Goal: Task Accomplishment & Management: Use online tool/utility

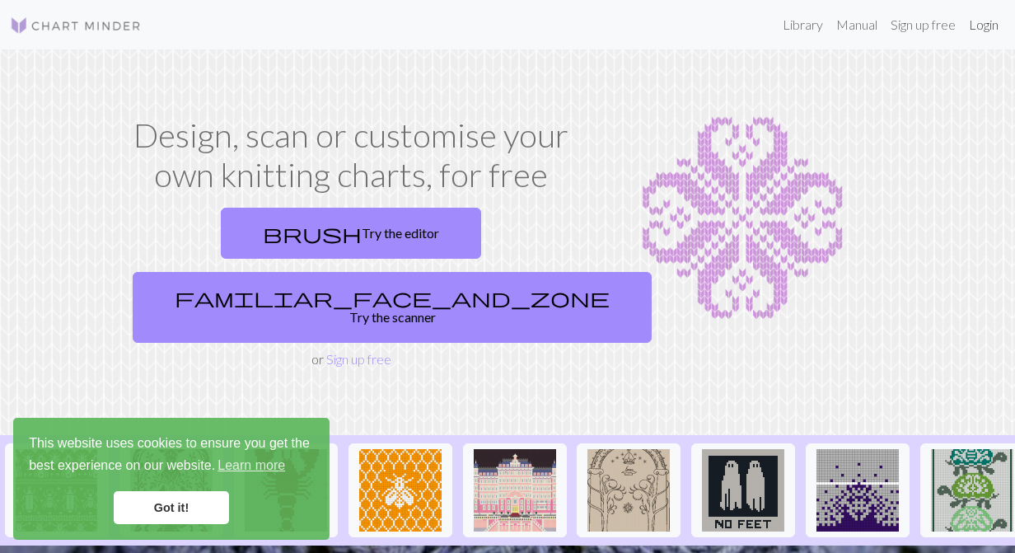
click at [984, 28] on link "Login" at bounding box center [983, 24] width 43 height 33
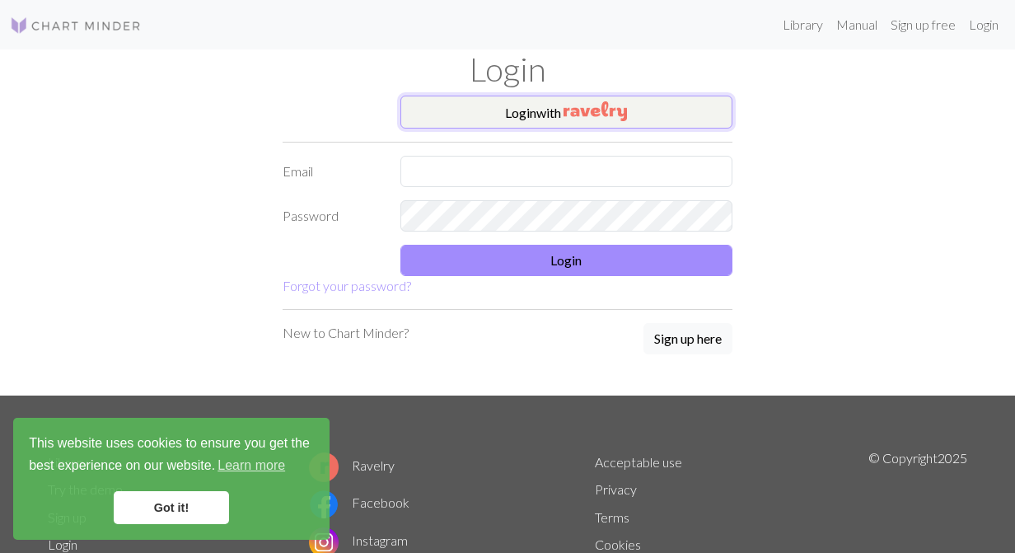
click at [652, 122] on button "Login with" at bounding box center [566, 112] width 333 height 33
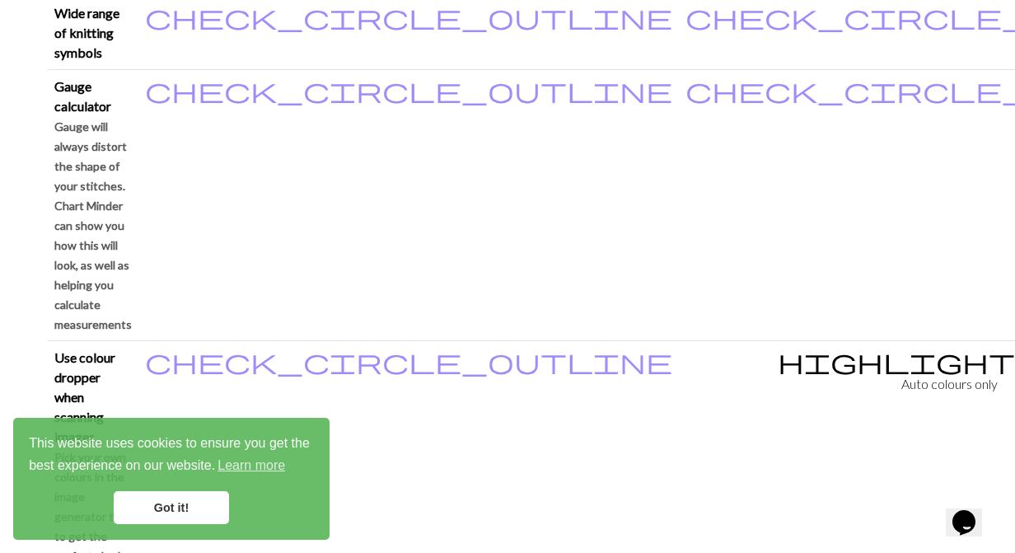
scroll to position [2176, 0]
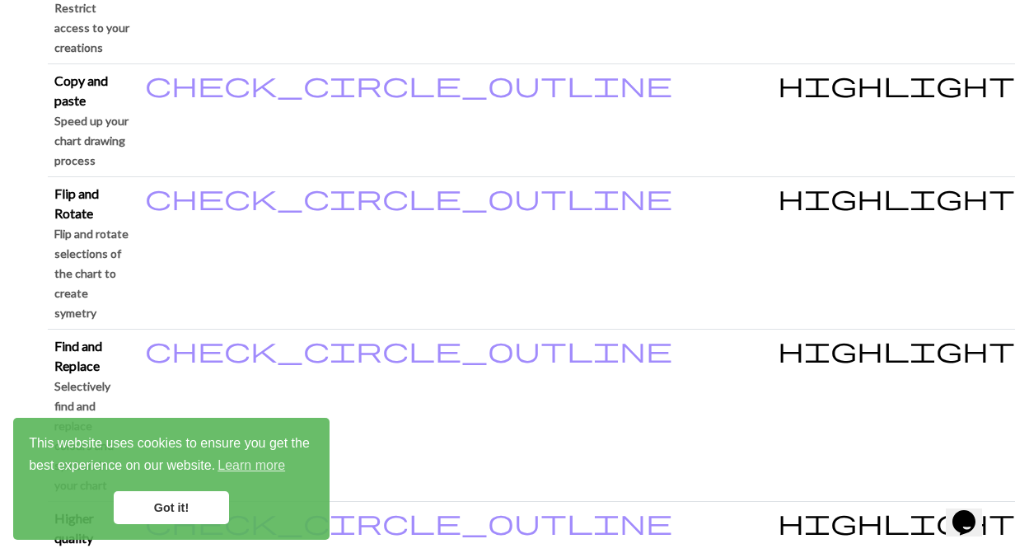
click at [167, 517] on link "Got it!" at bounding box center [171, 507] width 115 height 33
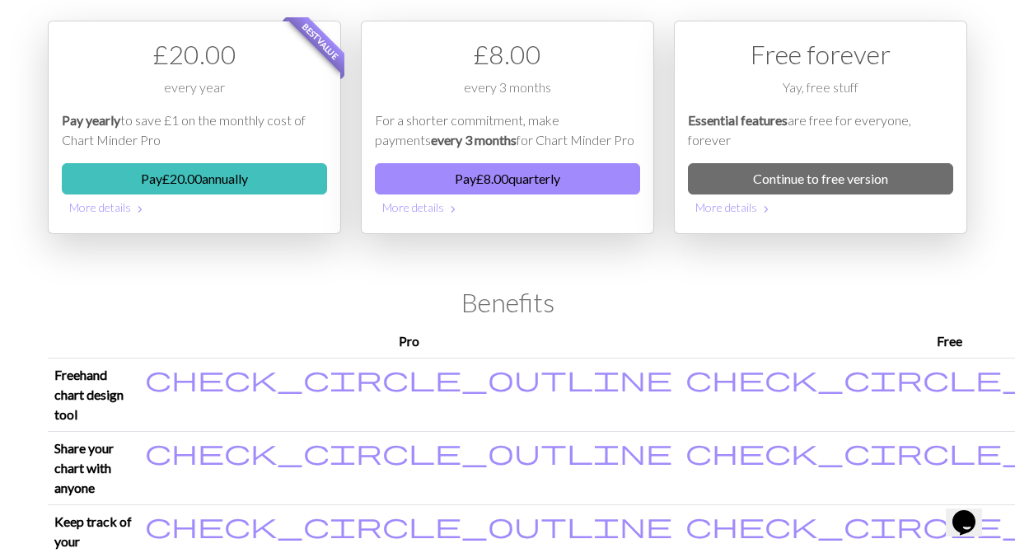
scroll to position [0, 0]
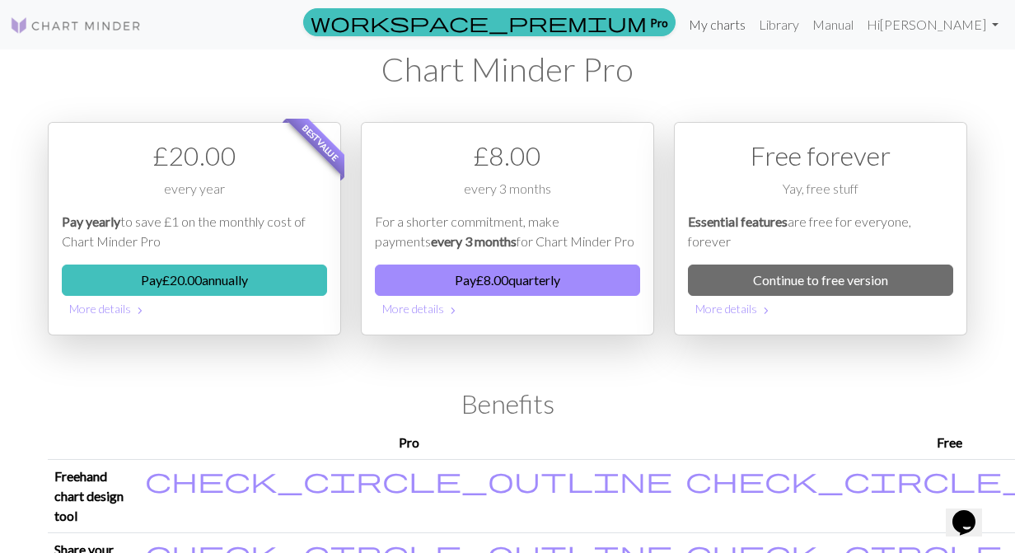
click at [752, 31] on link "My charts" at bounding box center [717, 24] width 70 height 33
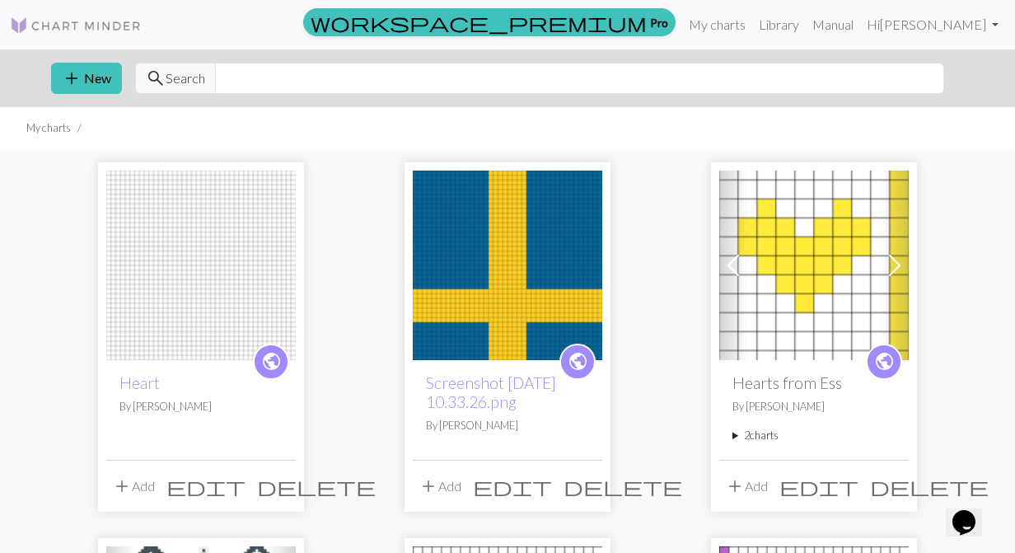
click at [512, 264] on img at bounding box center [507, 265] width 189 height 189
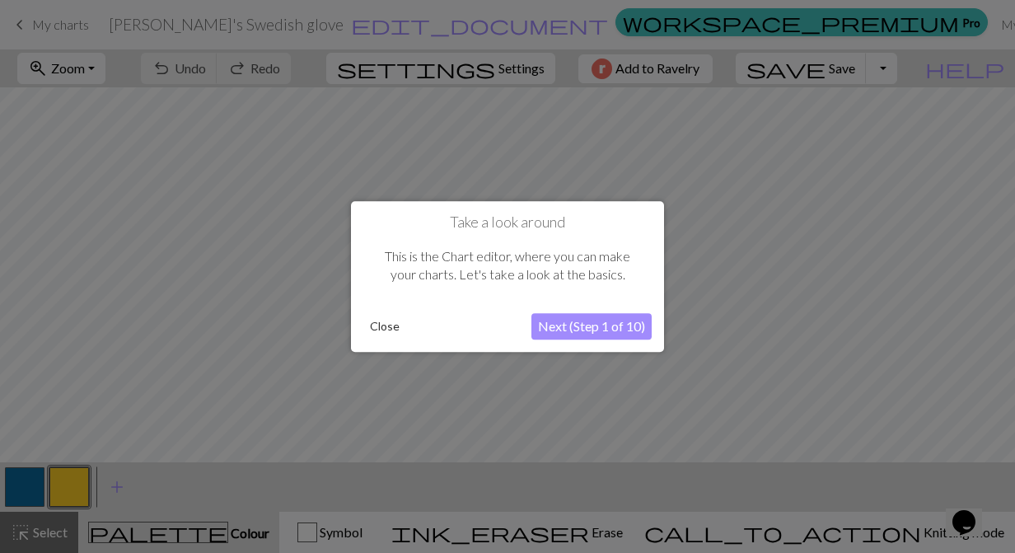
click at [586, 274] on div "This is the Chart editor, where you can make your charts. Let's take a look at …" at bounding box center [507, 266] width 288 height 70
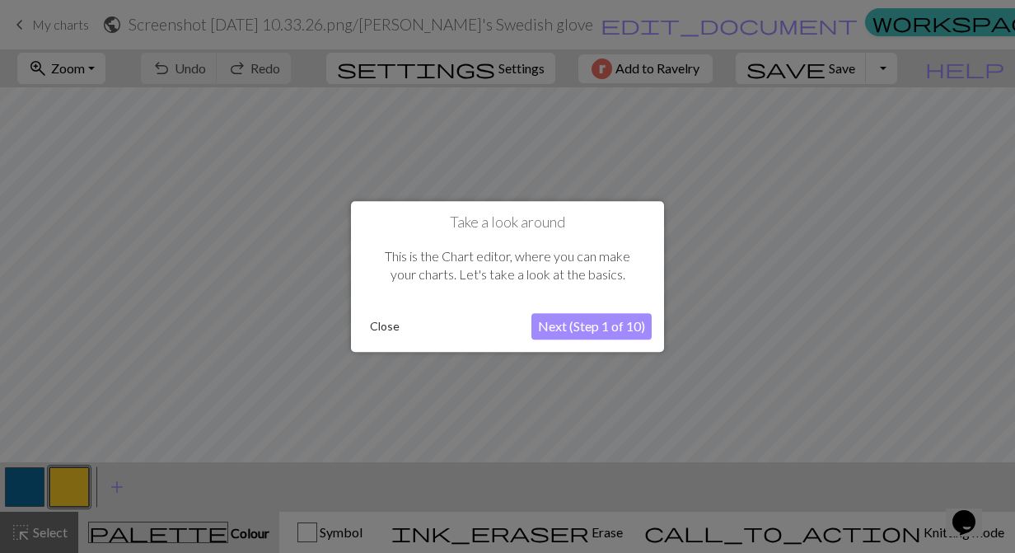
click at [383, 327] on button "Close" at bounding box center [384, 326] width 43 height 25
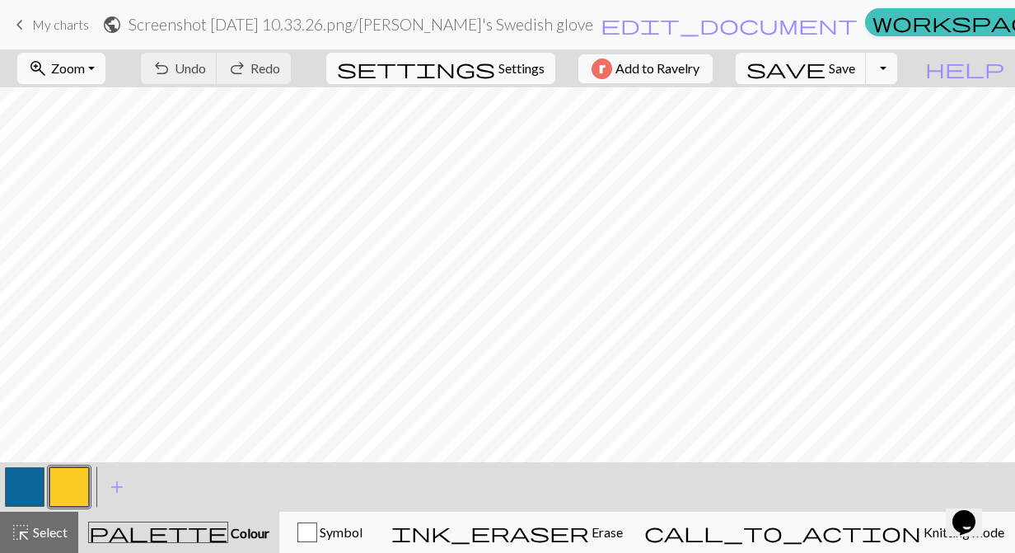
scroll to position [745, 0]
click at [120, 493] on span "add" at bounding box center [117, 486] width 20 height 23
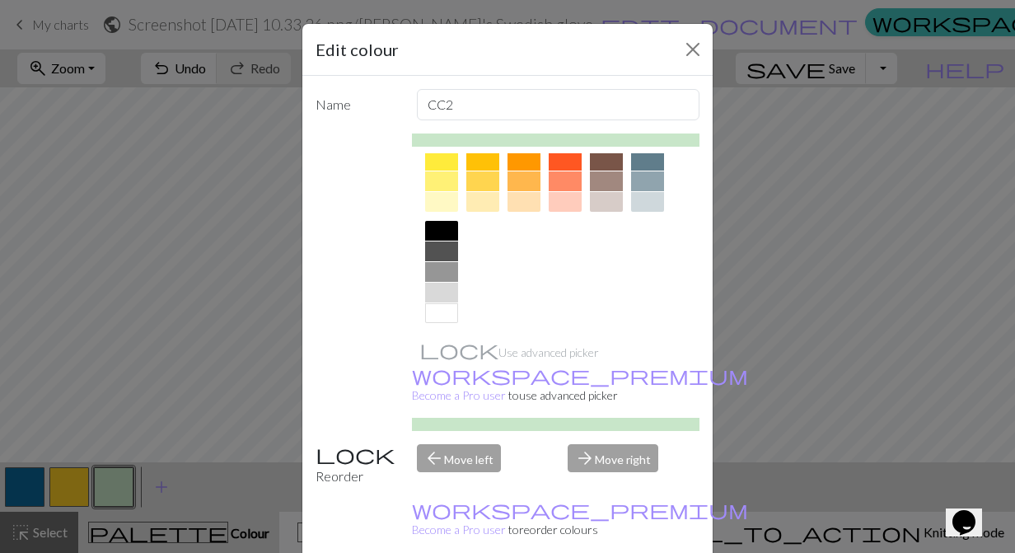
scroll to position [286, 0]
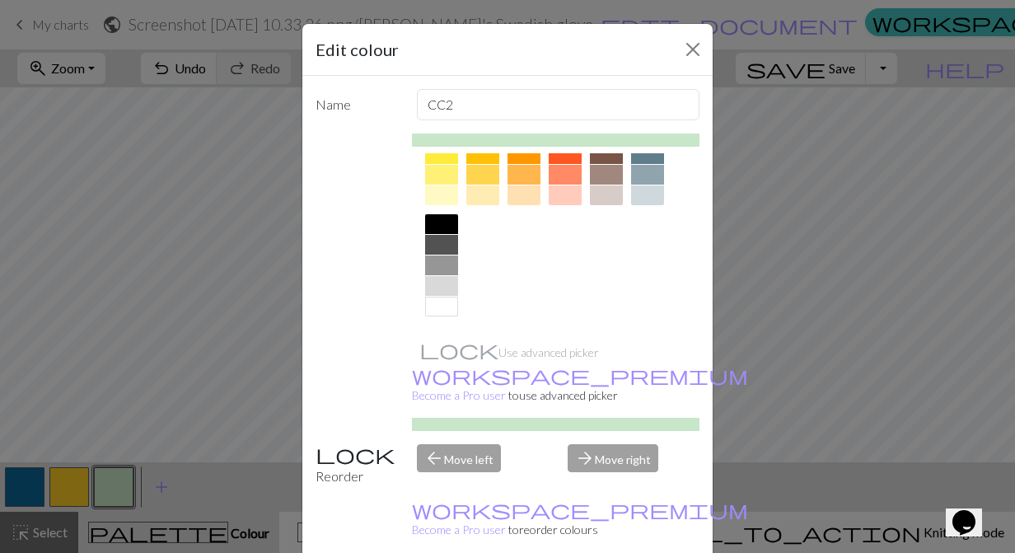
click at [438, 311] on div at bounding box center [441, 307] width 33 height 20
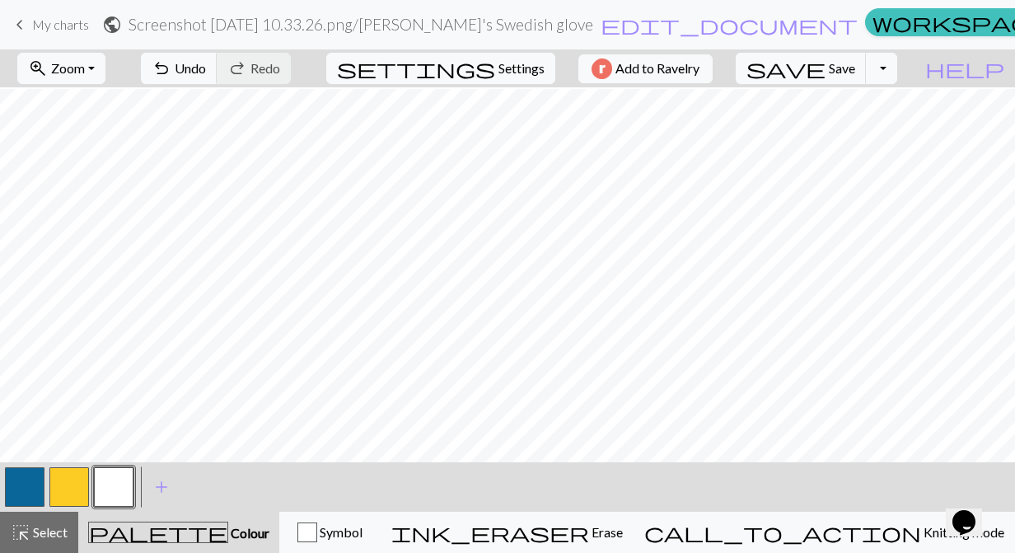
scroll to position [185, 0]
click at [105, 66] on button "zoom_in Zoom Zoom" at bounding box center [61, 68] width 88 height 31
click at [99, 136] on button "Fit width" at bounding box center [83, 131] width 130 height 26
click at [86, 77] on button "zoom_in Zoom Zoom" at bounding box center [61, 68] width 88 height 31
click at [86, 158] on button "Fit height" at bounding box center [83, 157] width 130 height 26
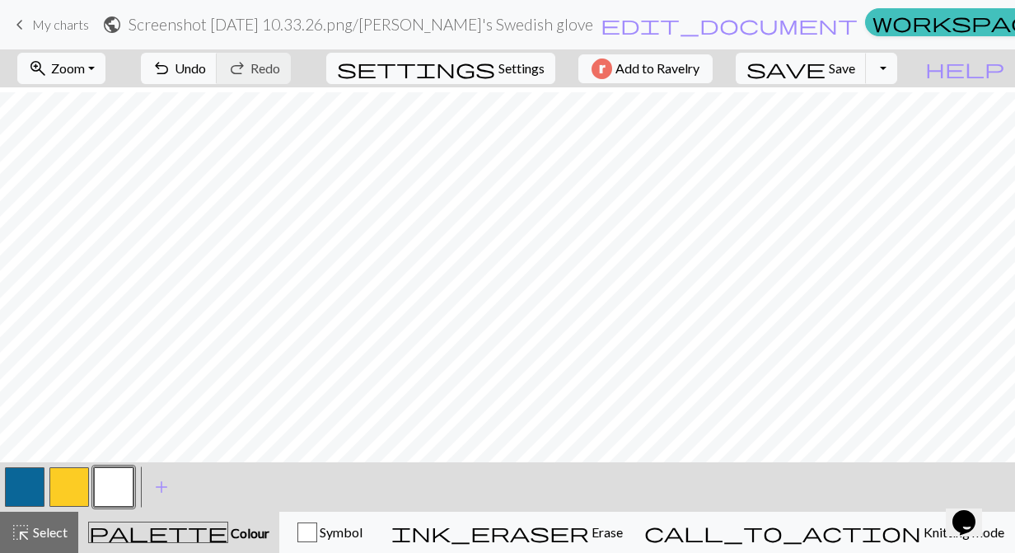
scroll to position [205, 0]
click at [206, 73] on span "Undo" at bounding box center [190, 68] width 31 height 16
click at [223, 489] on div "< > add Add a colour" at bounding box center [507, 486] width 1015 height 49
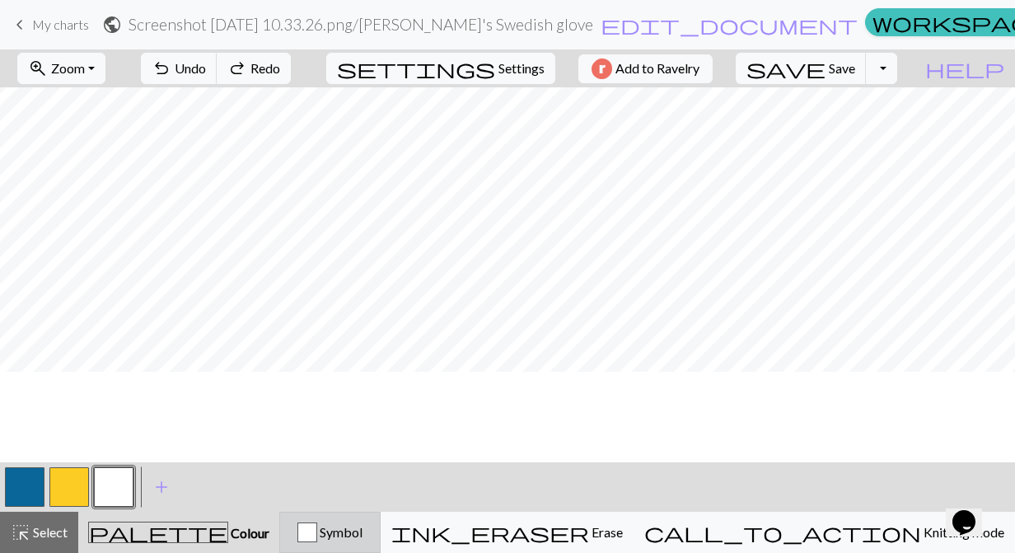
scroll to position [0, 0]
click at [897, 81] on button "Toggle Dropdown" at bounding box center [881, 68] width 31 height 31
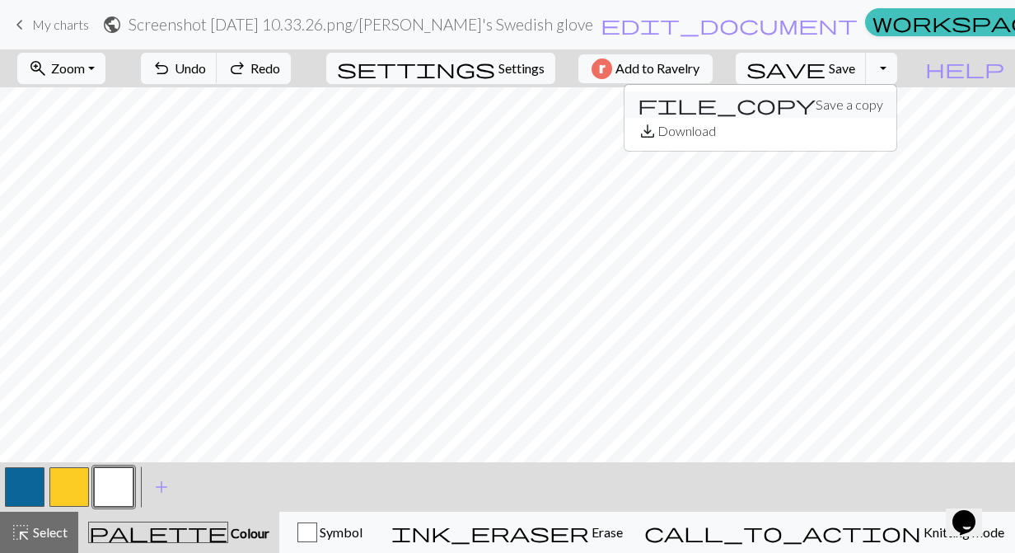
click at [896, 102] on button "file_copy Save a copy" at bounding box center [760, 104] width 272 height 26
click at [897, 75] on button "Toggle Dropdown" at bounding box center [881, 68] width 31 height 31
click at [888, 110] on button "file_copy Save a copy" at bounding box center [760, 104] width 272 height 26
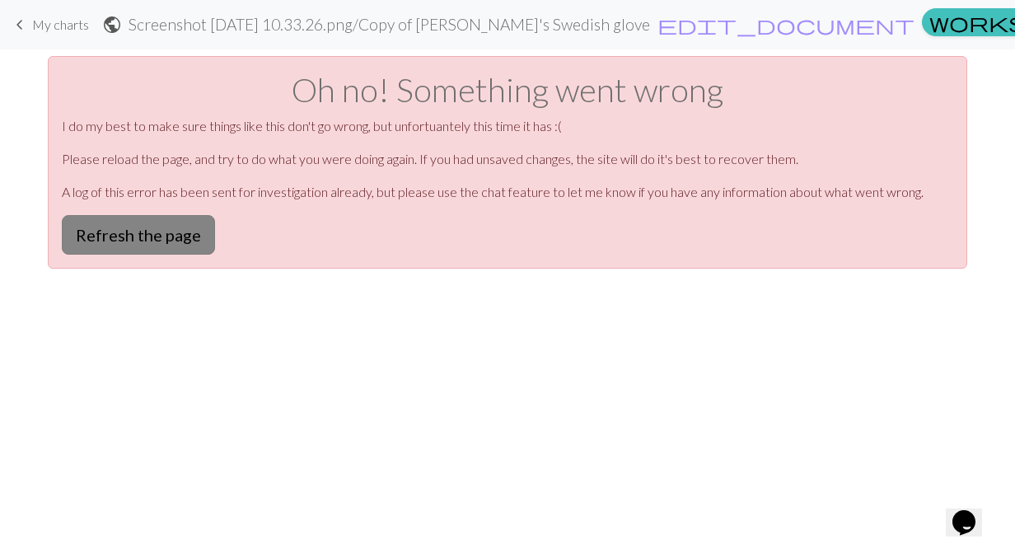
click at [146, 232] on button "Refresh the page" at bounding box center [138, 235] width 153 height 40
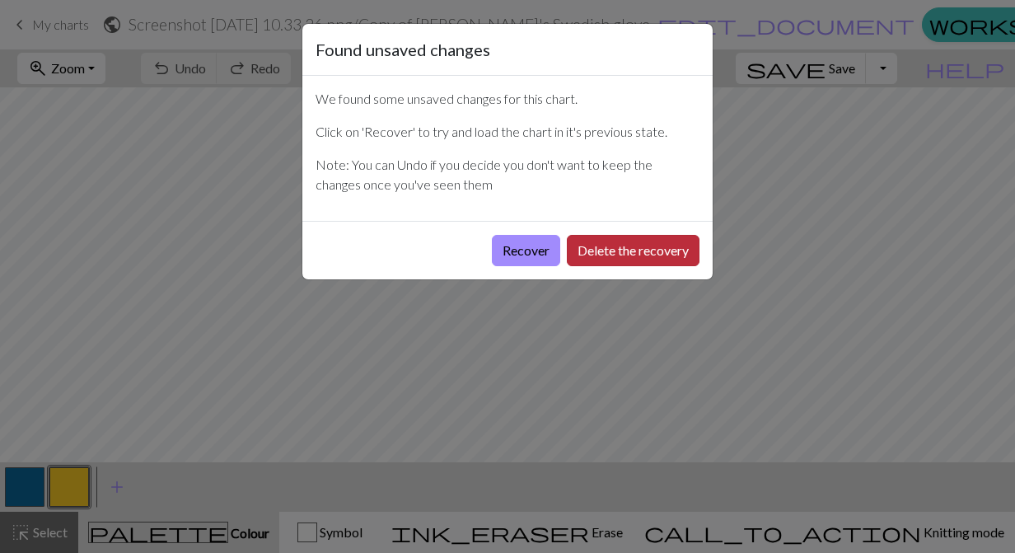
click at [603, 251] on button "Delete the recovery" at bounding box center [633, 250] width 133 height 31
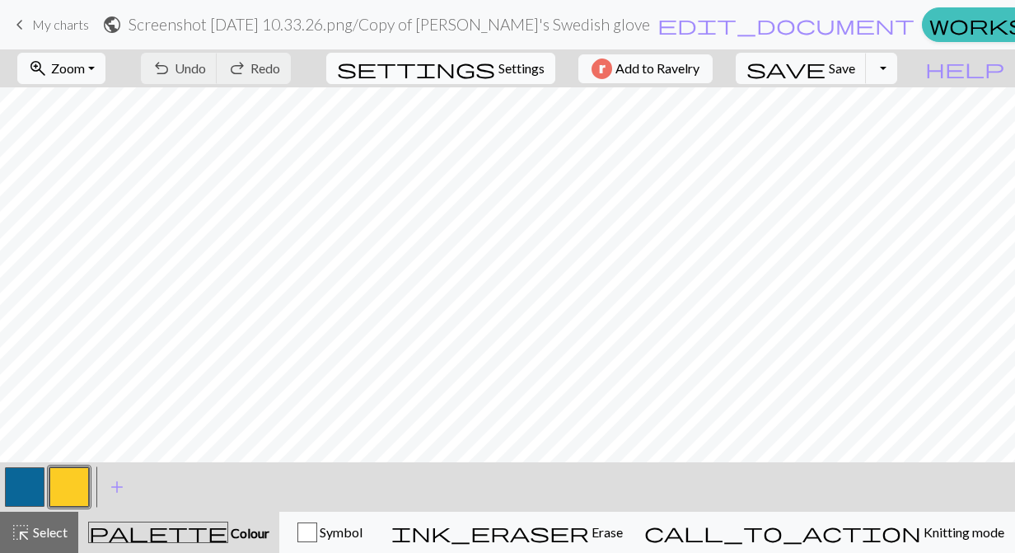
click at [512, 68] on span "Settings" at bounding box center [521, 68] width 46 height 20
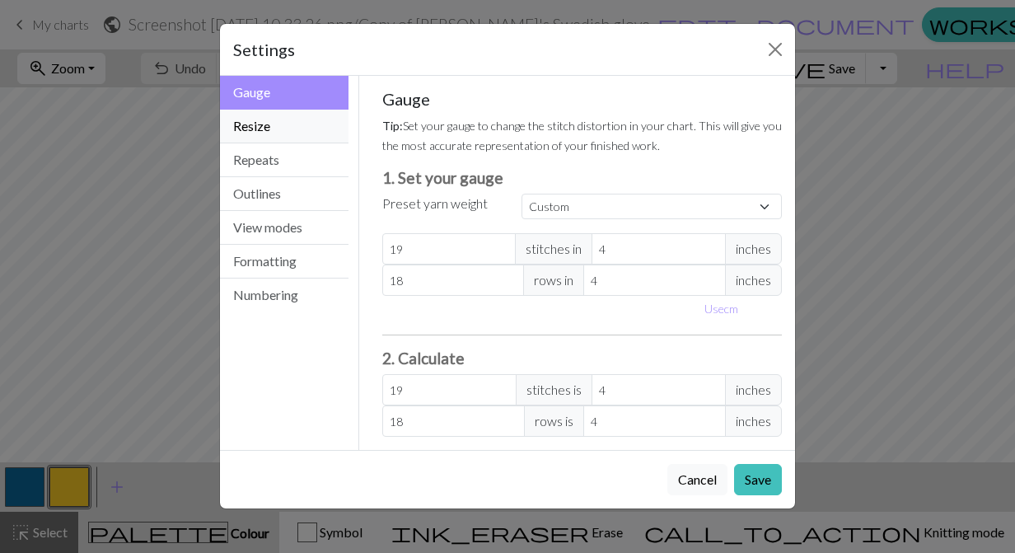
click at [280, 143] on button "Resize" at bounding box center [284, 127] width 129 height 34
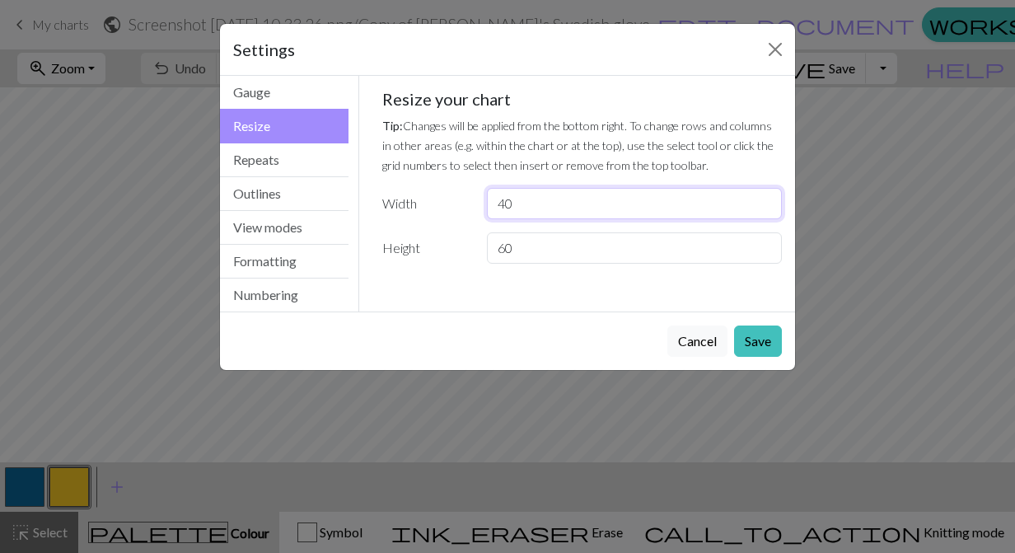
click at [563, 209] on input "40" at bounding box center [634, 203] width 295 height 31
type input "0"
type input "25"
click at [769, 339] on button "Save" at bounding box center [758, 340] width 48 height 31
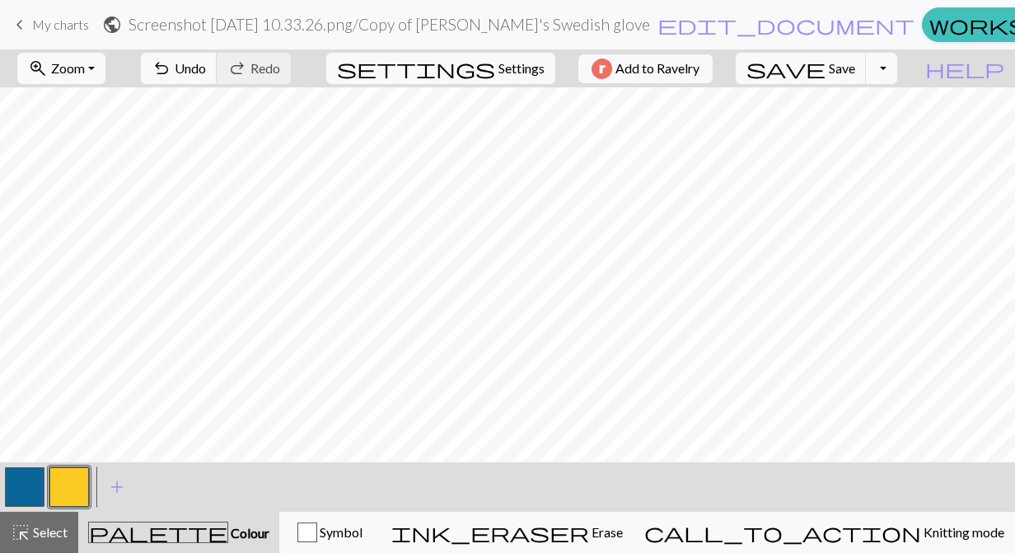
scroll to position [745, 0]
click at [525, 70] on span "Settings" at bounding box center [521, 68] width 46 height 20
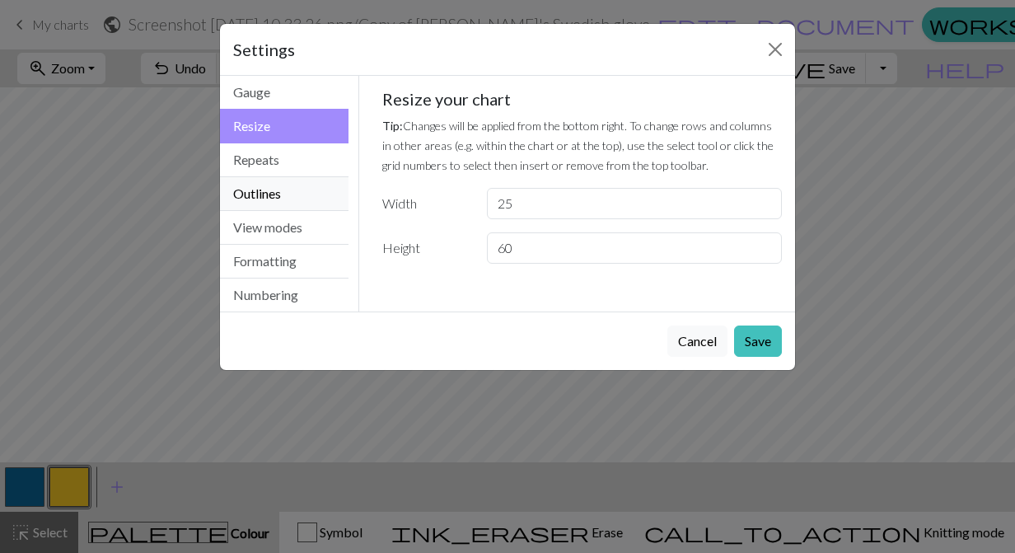
click at [304, 180] on button "Outlines" at bounding box center [284, 194] width 129 height 34
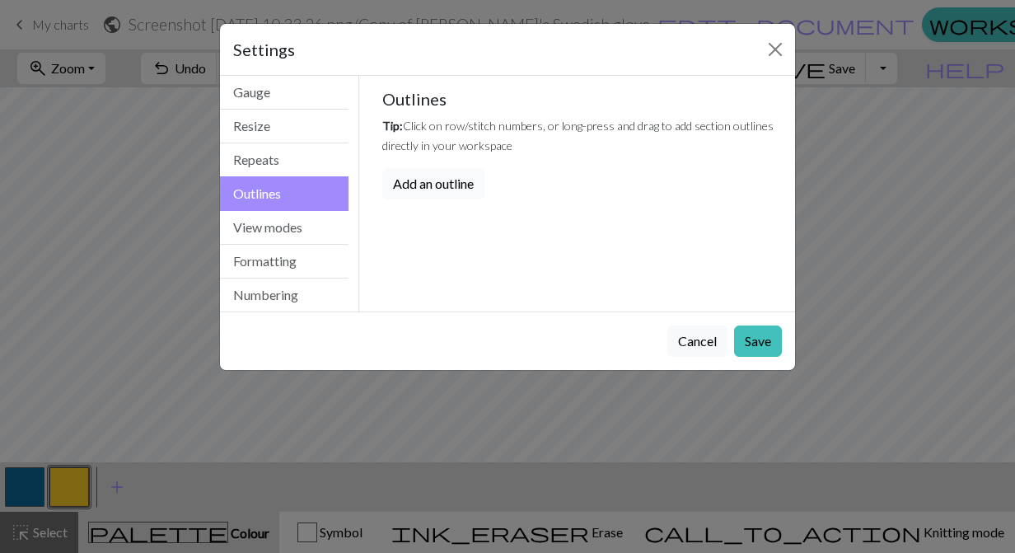
click at [423, 185] on button "Add an outline" at bounding box center [433, 183] width 102 height 31
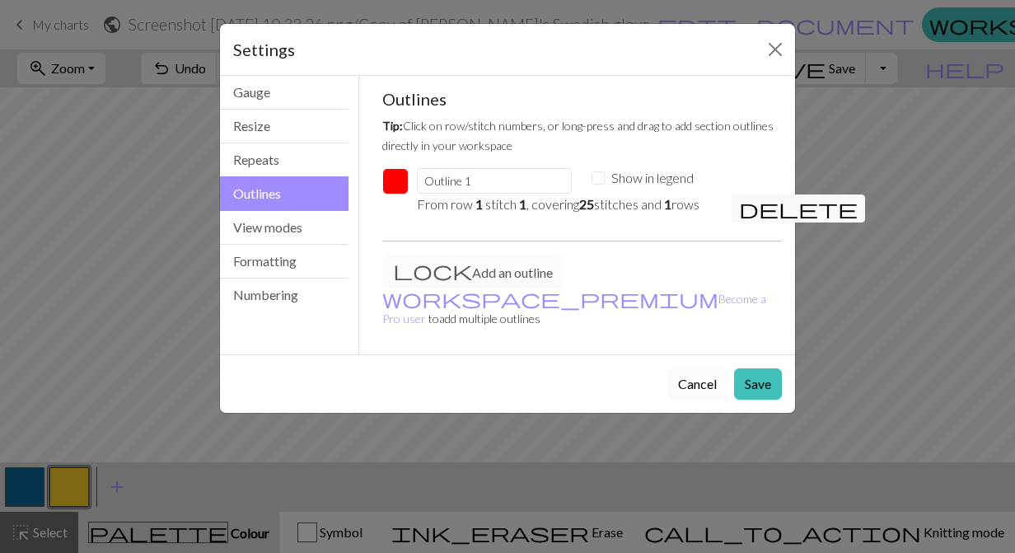
click at [706, 368] on button "Cancel" at bounding box center [697, 383] width 60 height 31
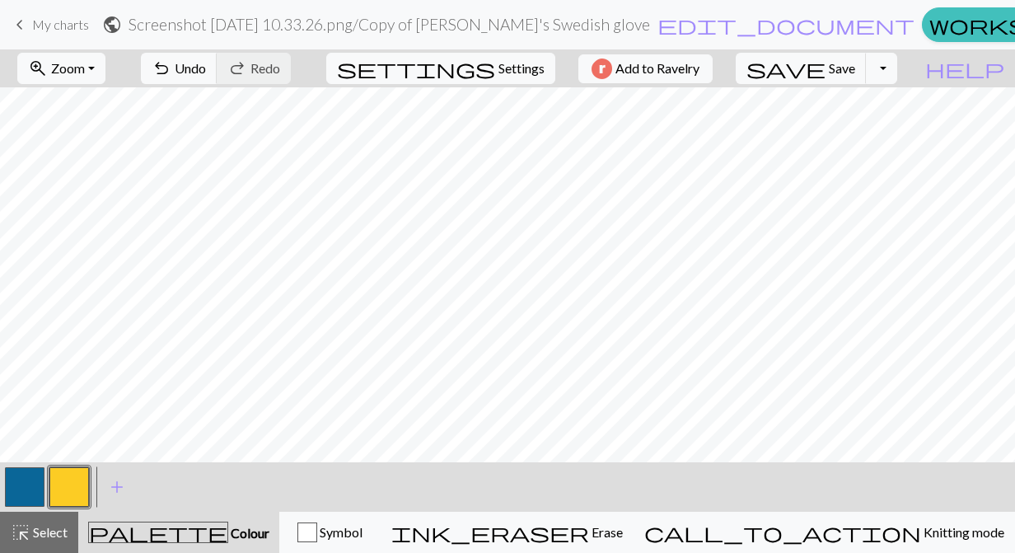
click at [25, 20] on span "keyboard_arrow_left" at bounding box center [20, 24] width 20 height 23
click at [21, 28] on span "keyboard_arrow_left" at bounding box center [20, 24] width 20 height 23
click at [258, 18] on h2 "Screenshot 2025-07-01 at 10.33.26.png / Copy of Mike's Swedish glove" at bounding box center [389, 24] width 521 height 19
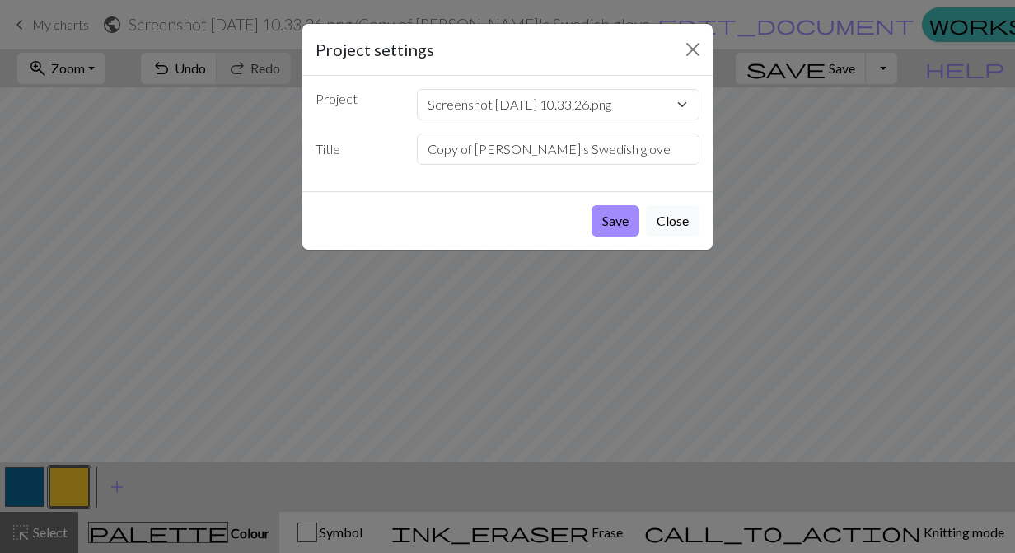
click at [661, 222] on button "Close" at bounding box center [673, 220] width 54 height 31
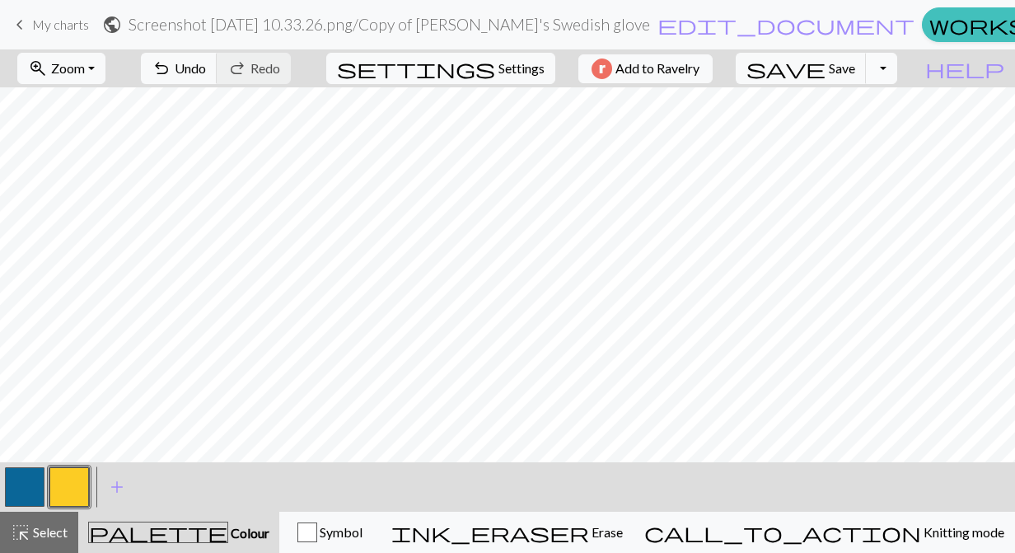
click at [897, 77] on button "Toggle Dropdown" at bounding box center [881, 68] width 31 height 31
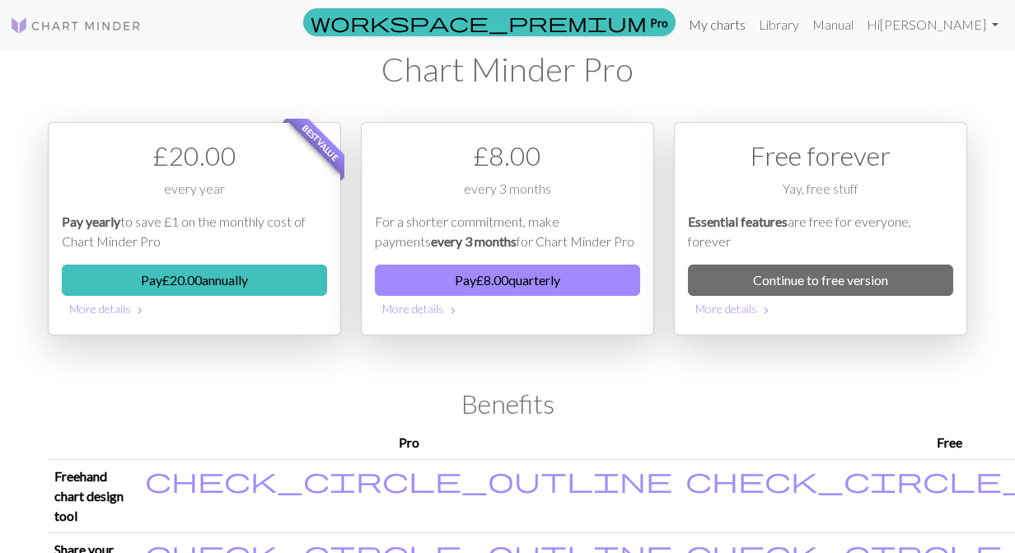
click at [752, 27] on link "My charts" at bounding box center [717, 24] width 70 height 33
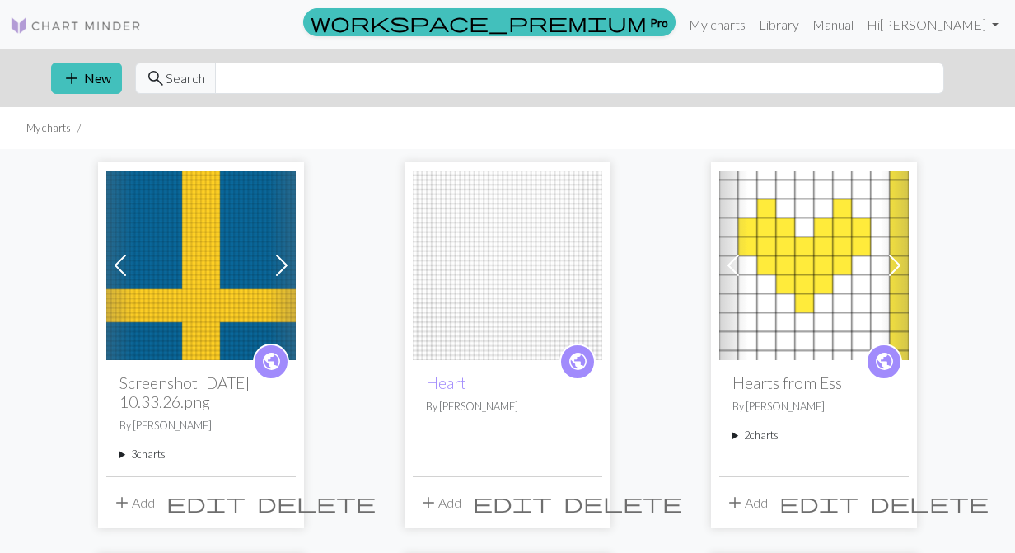
click at [203, 288] on img at bounding box center [200, 265] width 189 height 189
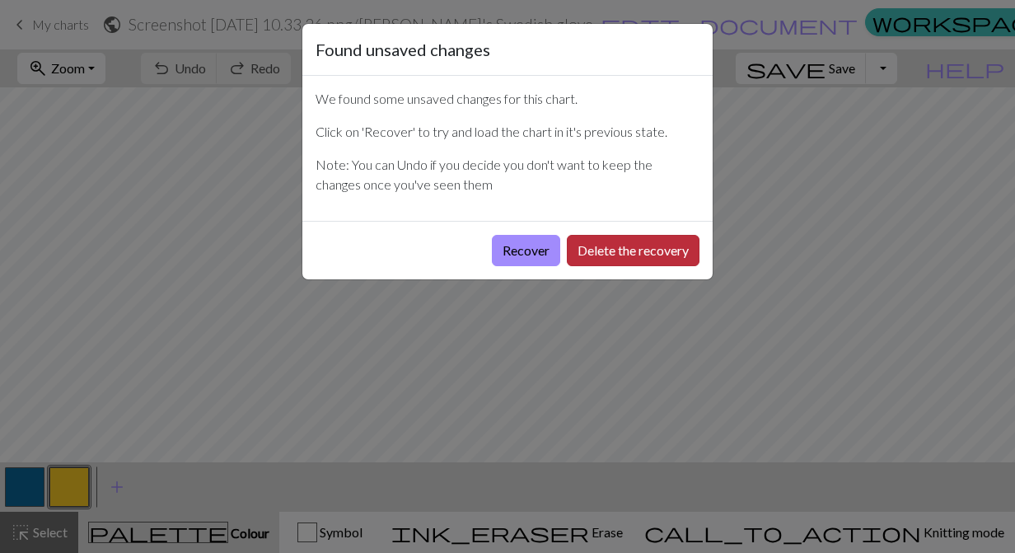
click at [660, 254] on button "Delete the recovery" at bounding box center [633, 250] width 133 height 31
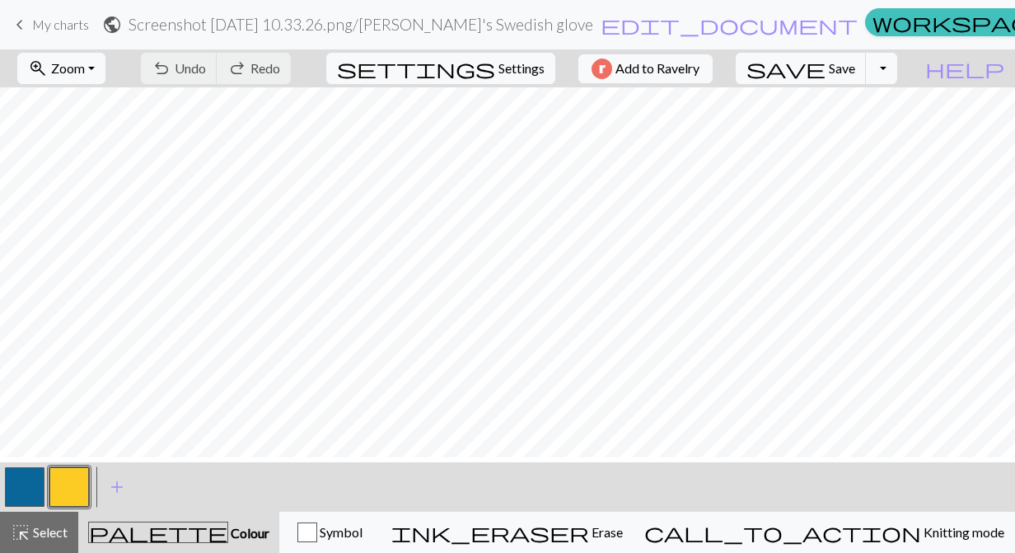
scroll to position [745, 0]
click at [524, 58] on span "Settings" at bounding box center [521, 68] width 46 height 20
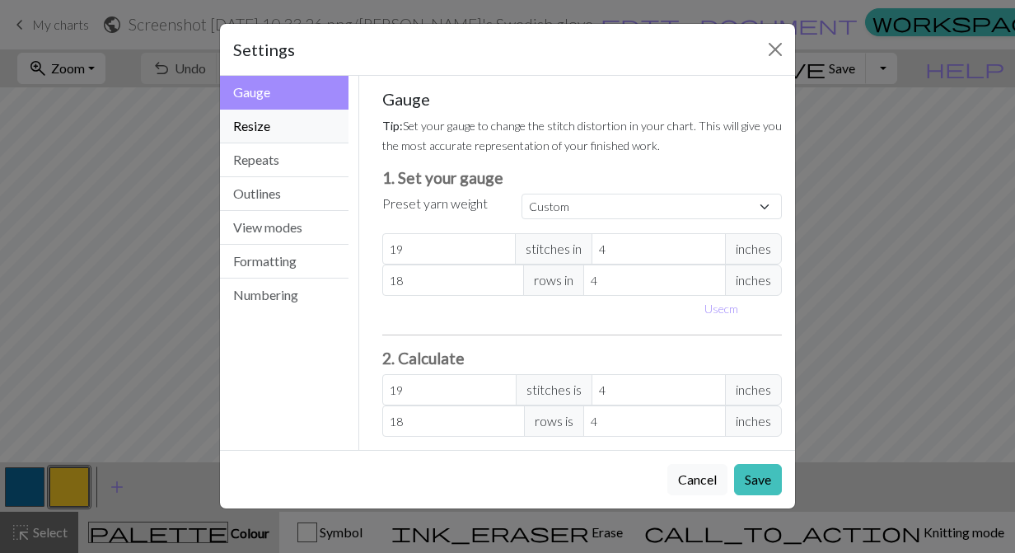
click at [250, 124] on button "Resize" at bounding box center [284, 127] width 129 height 34
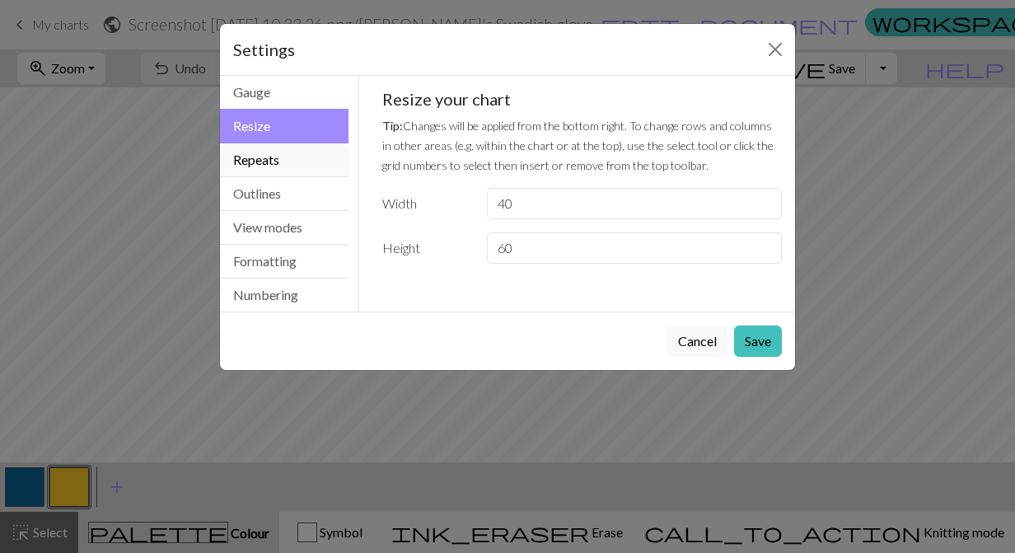
click at [253, 146] on button "Repeats" at bounding box center [284, 160] width 129 height 34
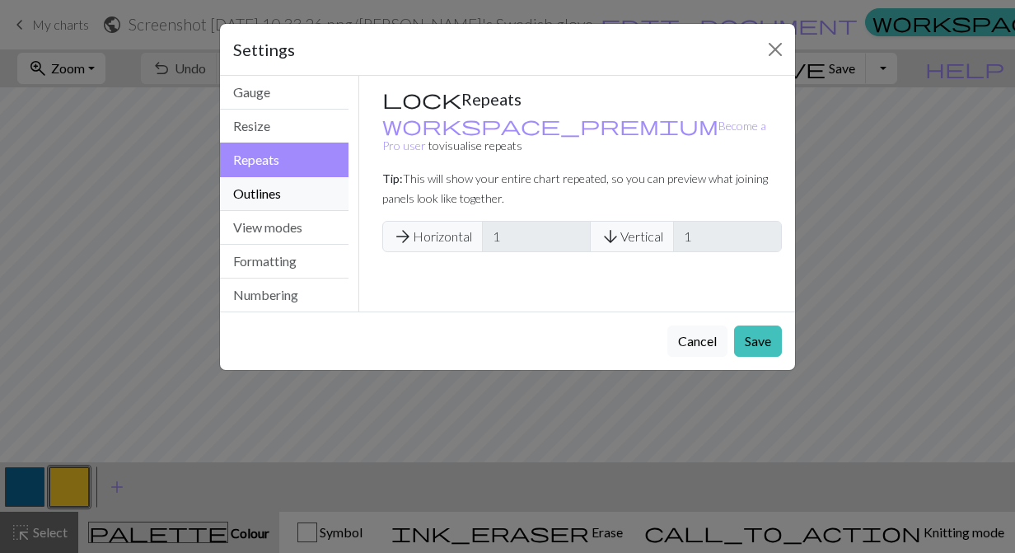
click at [263, 199] on button "Outlines" at bounding box center [284, 194] width 129 height 34
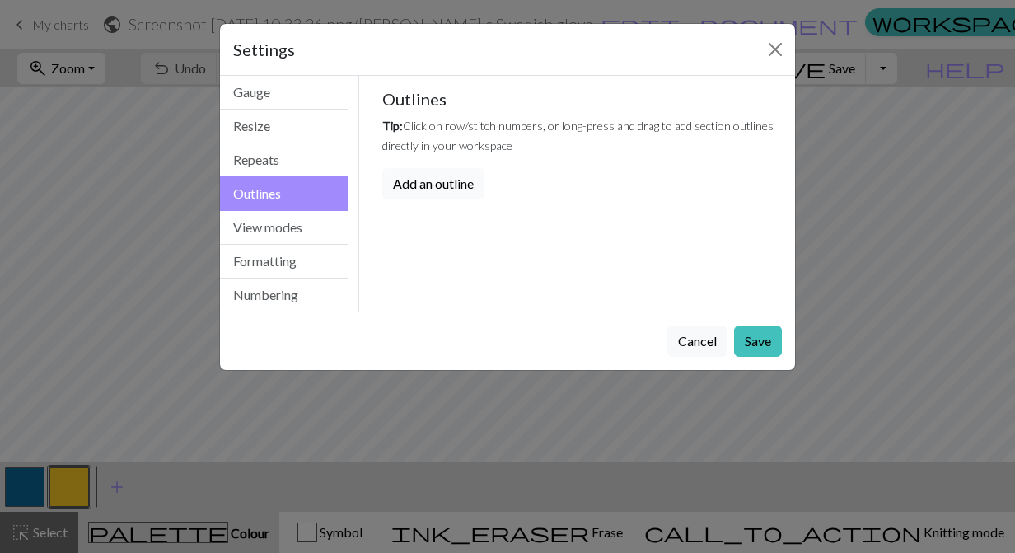
click at [427, 180] on button "Add an outline" at bounding box center [433, 183] width 102 height 31
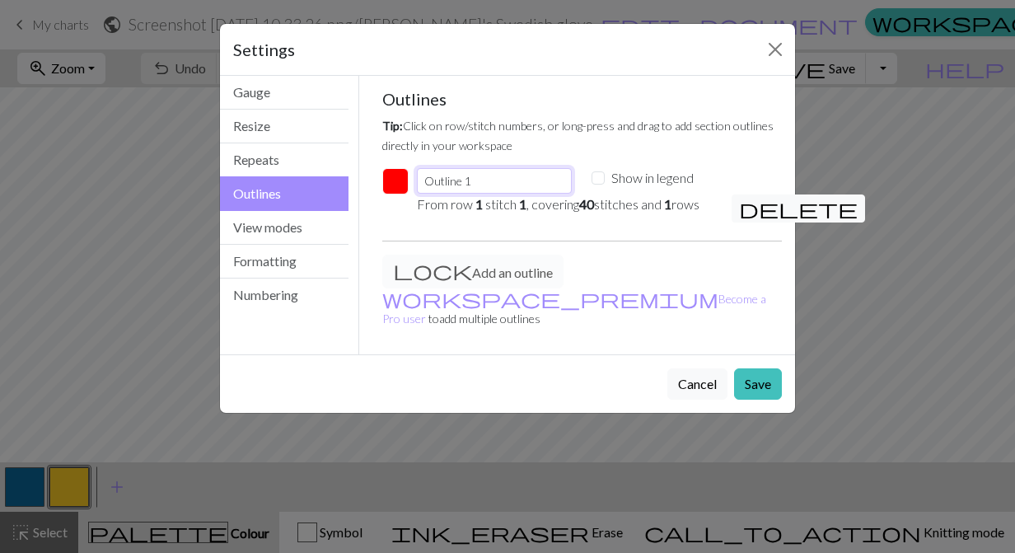
click at [427, 180] on input "Outline 1" at bounding box center [494, 181] width 155 height 26
click at [278, 258] on button "Formatting" at bounding box center [284, 262] width 129 height 34
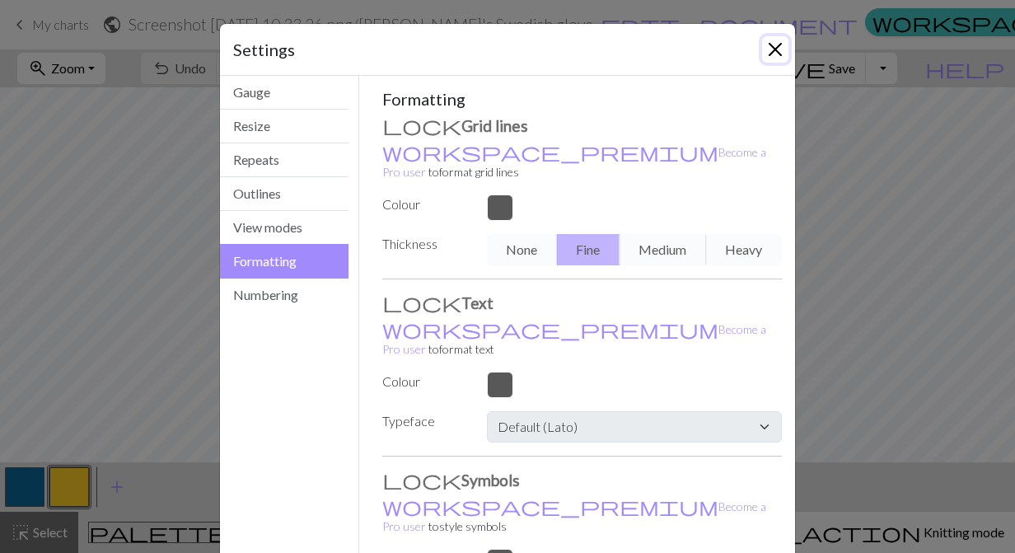
click at [784, 49] on button "Close" at bounding box center [775, 49] width 26 height 26
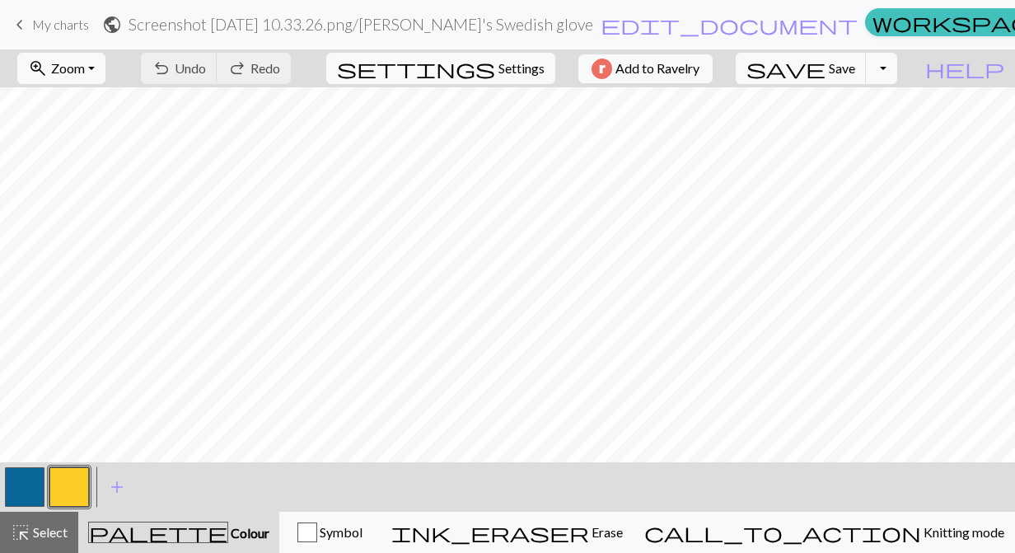
click at [56, 29] on span "My charts" at bounding box center [60, 24] width 57 height 16
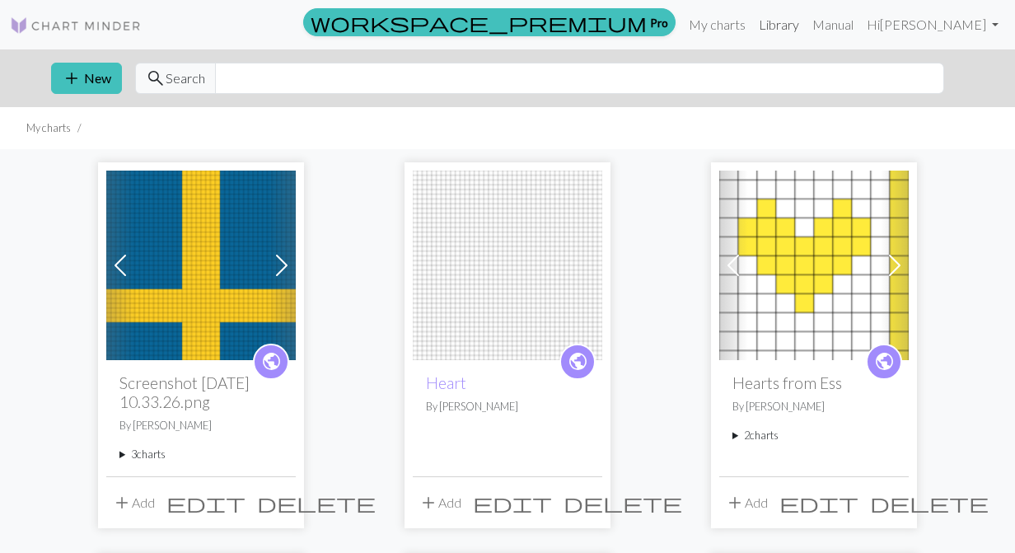
click at [806, 20] on link "Library" at bounding box center [779, 24] width 54 height 33
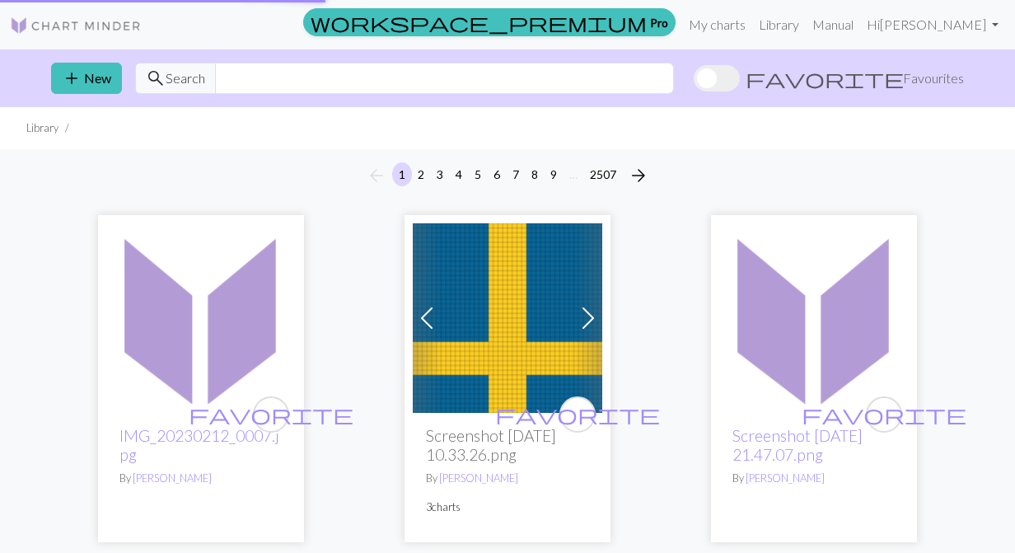
click at [374, 75] on input "text" at bounding box center [444, 78] width 459 height 31
type input "mittens"
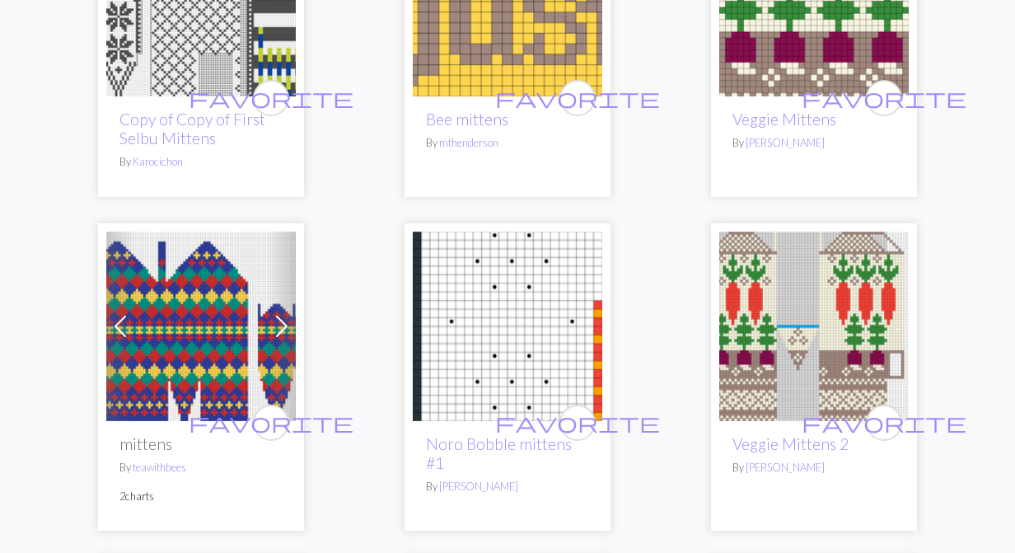
scroll to position [1335, 0]
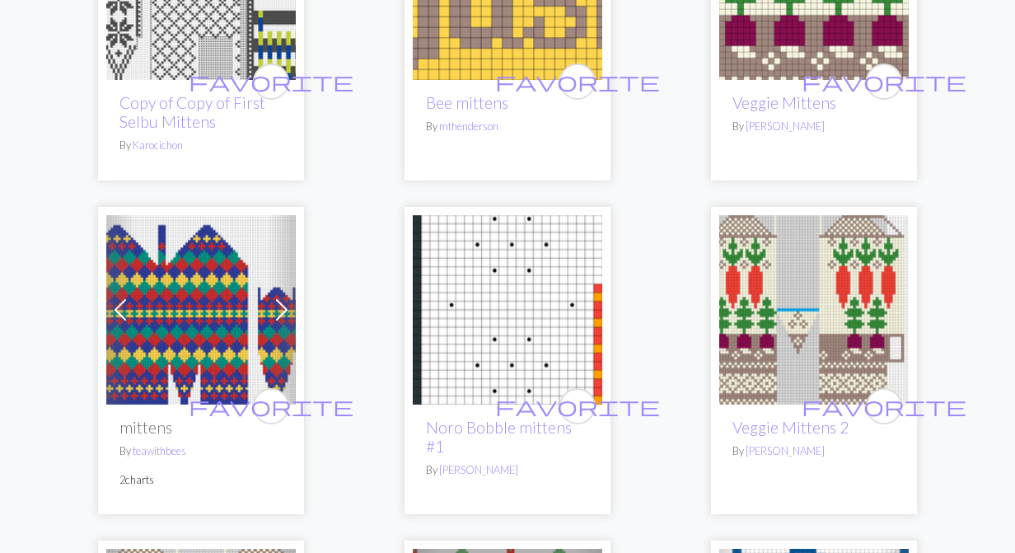
click at [830, 337] on img at bounding box center [813, 309] width 189 height 189
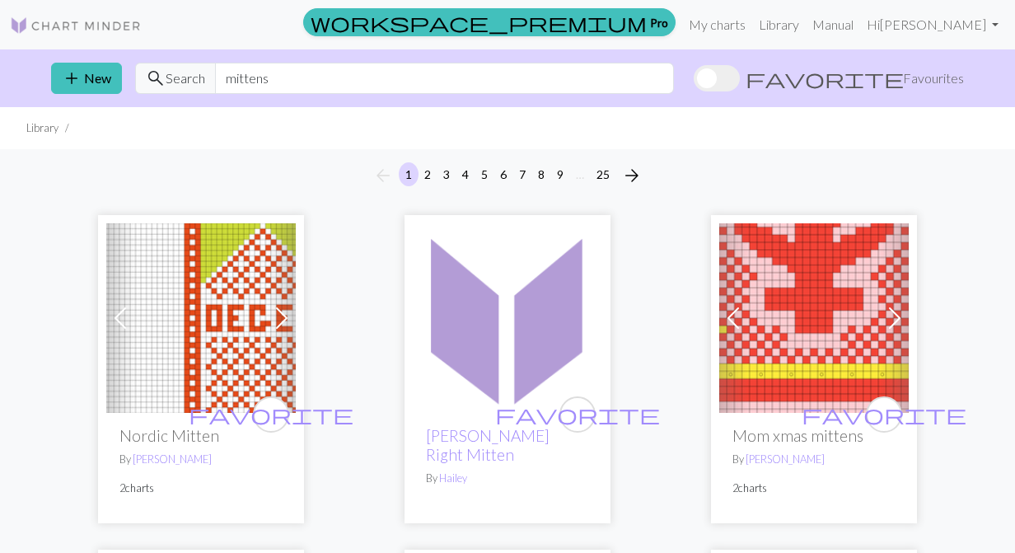
click at [189, 334] on img at bounding box center [200, 317] width 189 height 189
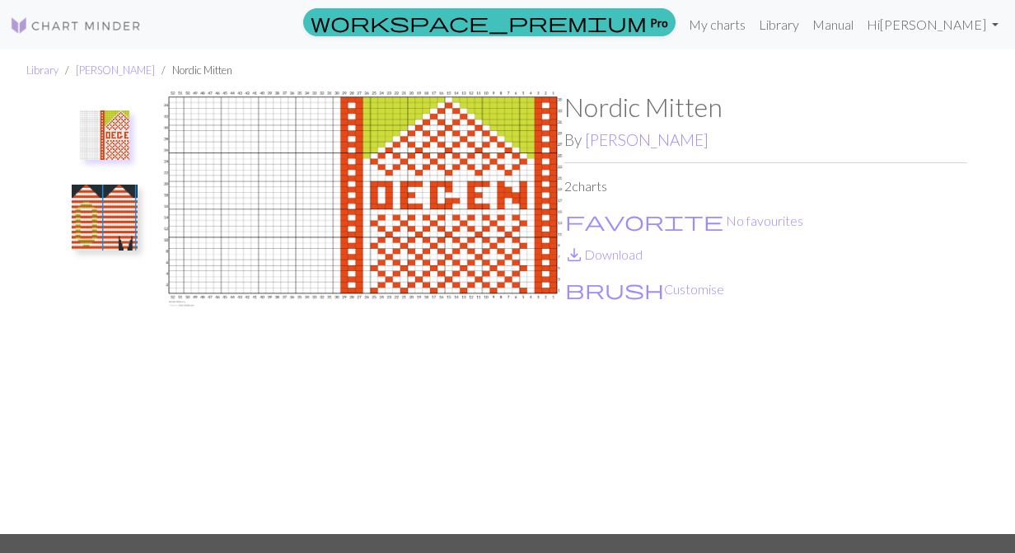
click at [100, 217] on img at bounding box center [105, 218] width 66 height 66
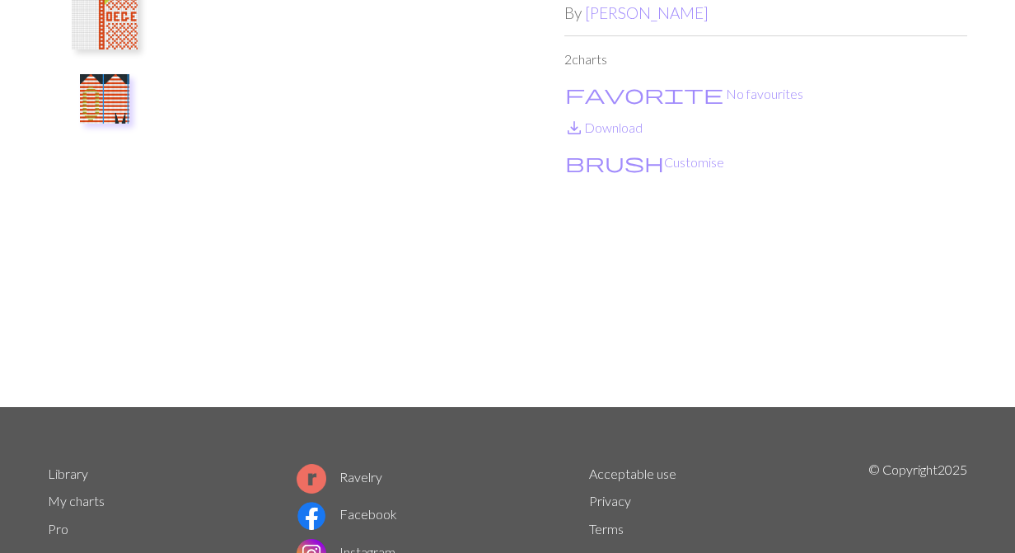
scroll to position [142, 0]
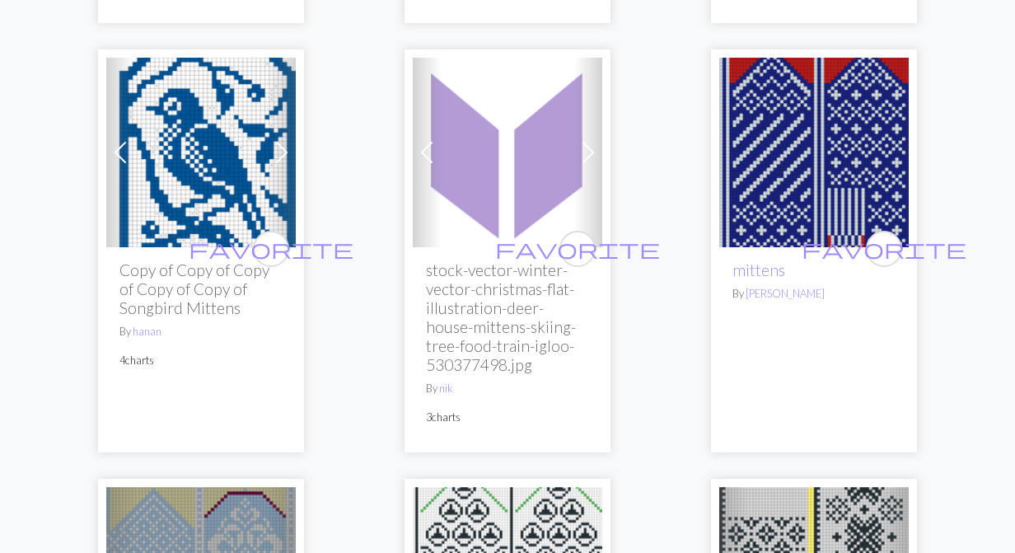
scroll to position [2608, 0]
click at [825, 138] on img at bounding box center [813, 151] width 189 height 189
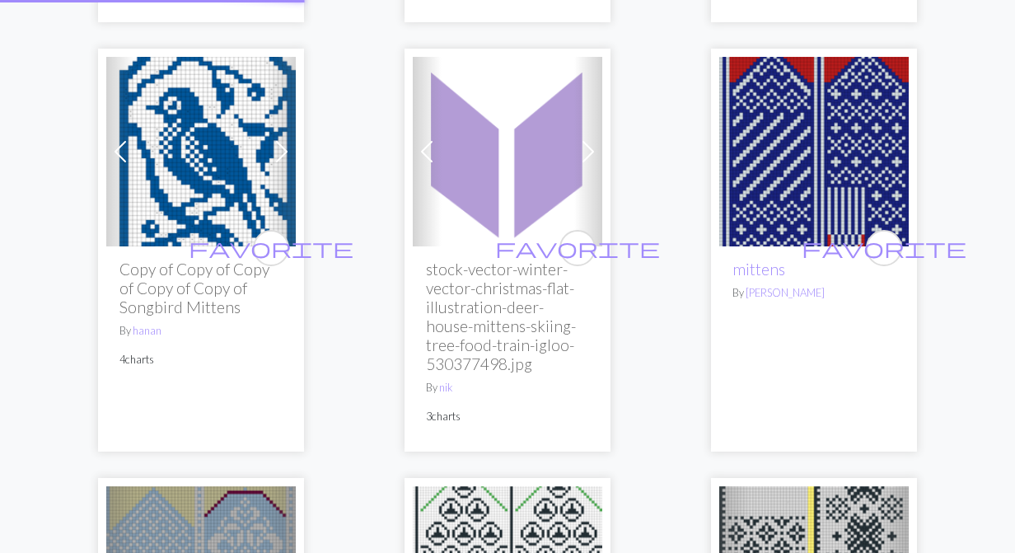
click at [825, 138] on img at bounding box center [813, 151] width 189 height 189
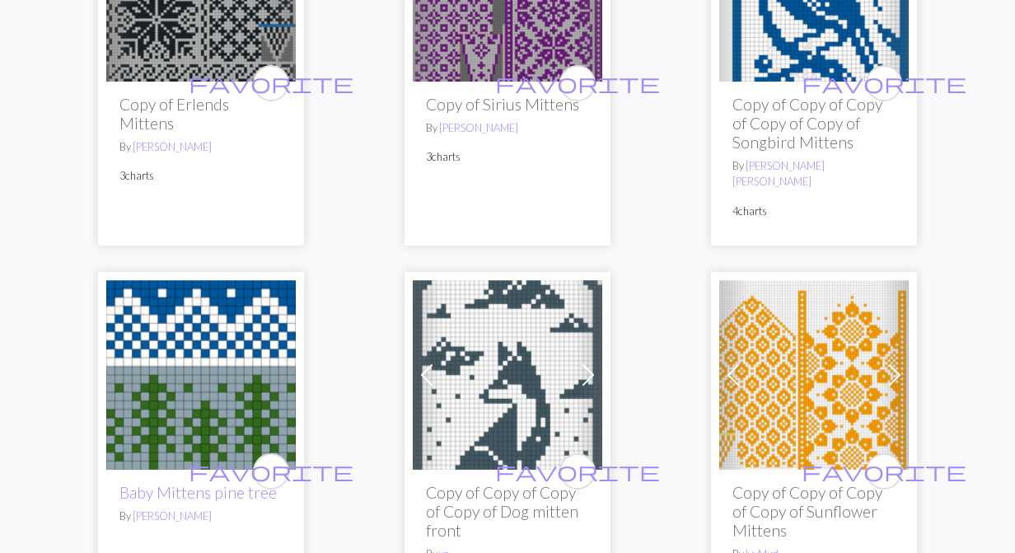
scroll to position [3750, 0]
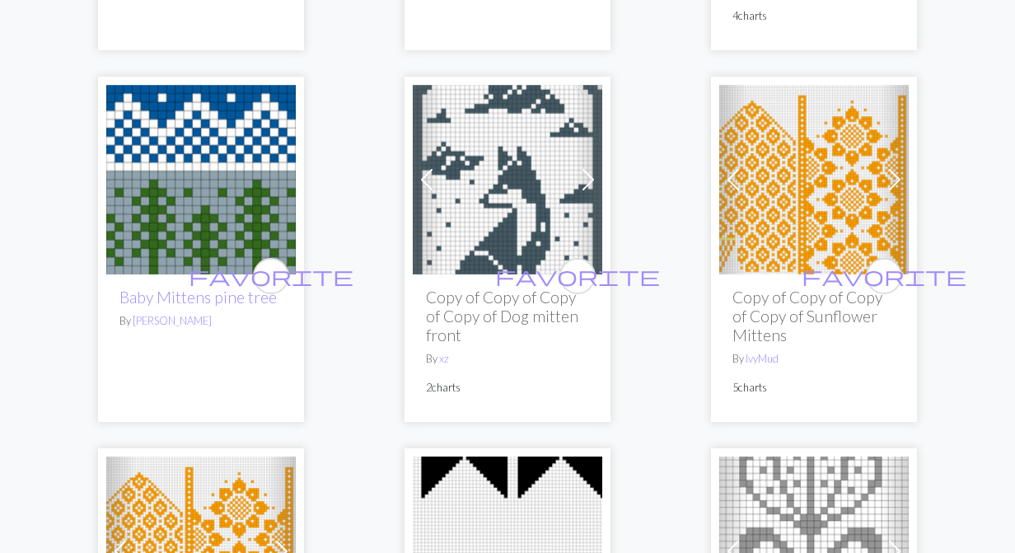
click at [834, 145] on img at bounding box center [813, 179] width 189 height 189
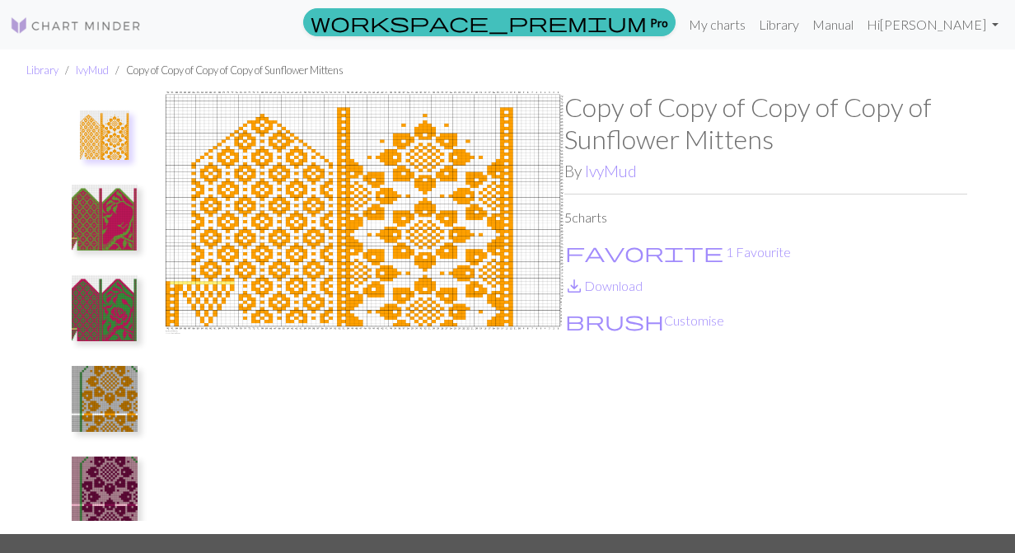
click at [90, 227] on img at bounding box center [105, 218] width 66 height 66
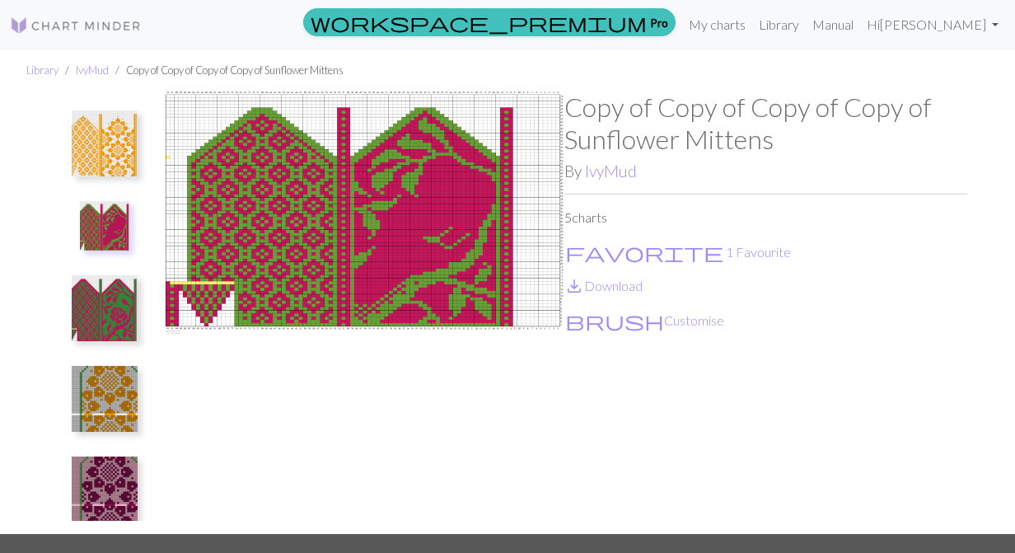
click at [122, 376] on img at bounding box center [105, 399] width 66 height 66
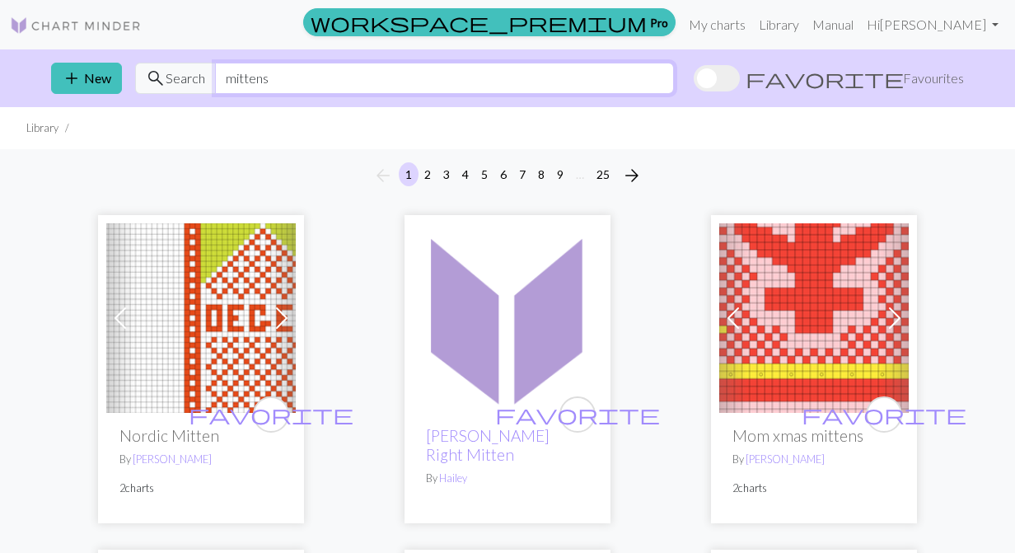
click at [308, 81] on input "mittens" at bounding box center [444, 78] width 459 height 31
type input "mitten outline"
click at [732, 26] on link "My charts" at bounding box center [717, 24] width 70 height 33
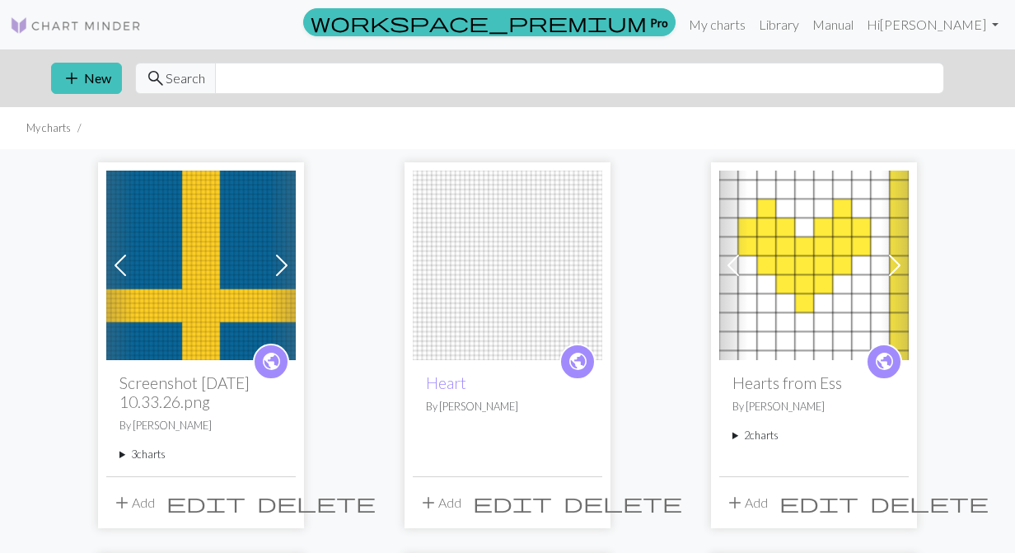
click at [201, 306] on img at bounding box center [200, 265] width 189 height 189
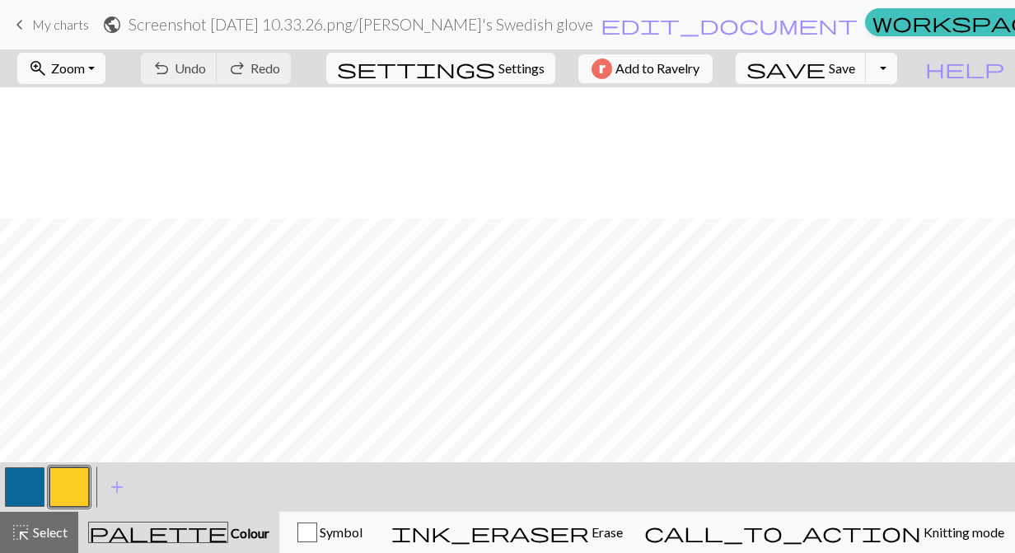
scroll to position [745, 0]
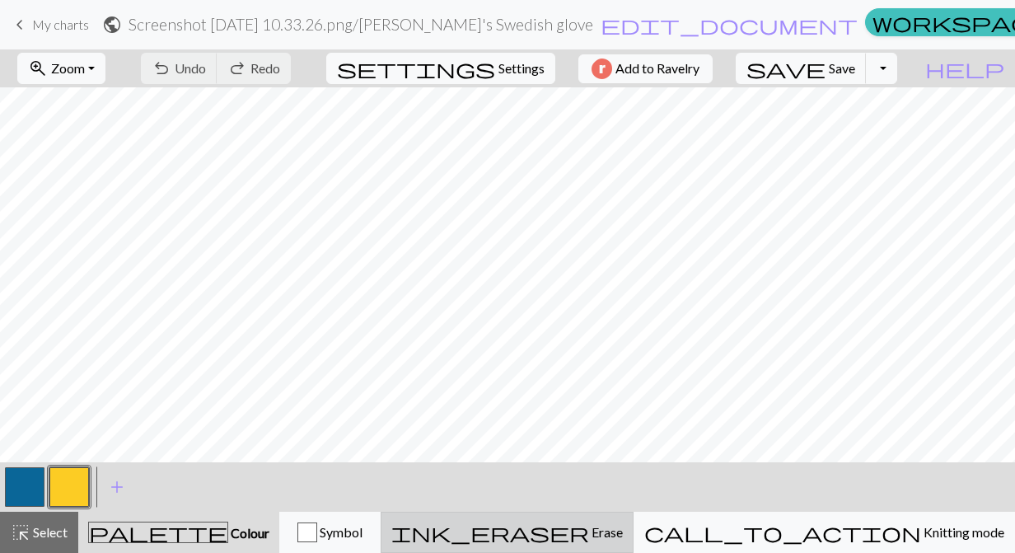
click at [623, 538] on span "Erase" at bounding box center [606, 532] width 34 height 16
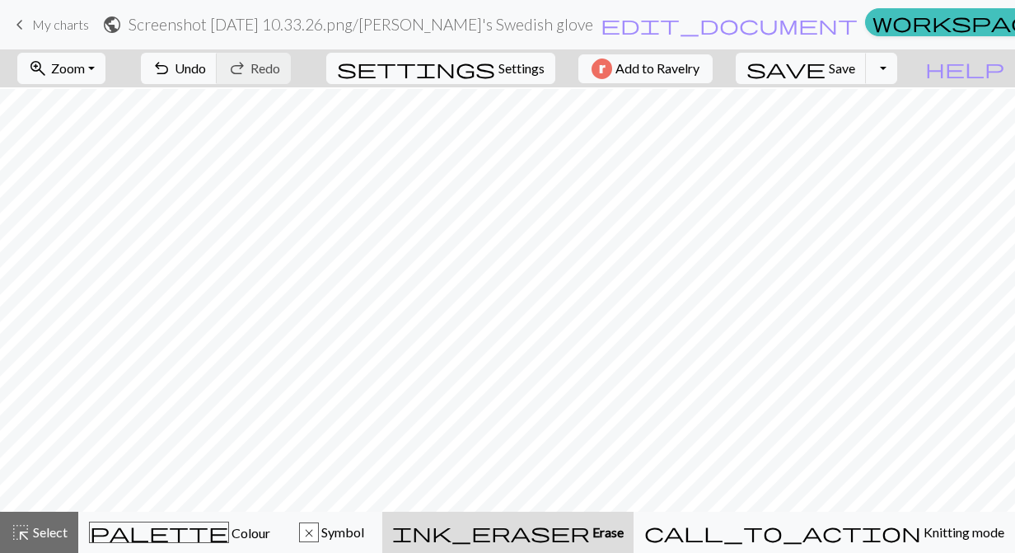
scroll to position [695, 0]
click at [206, 69] on span "Undo" at bounding box center [190, 68] width 31 height 16
